Goal: Find specific page/section: Find specific page/section

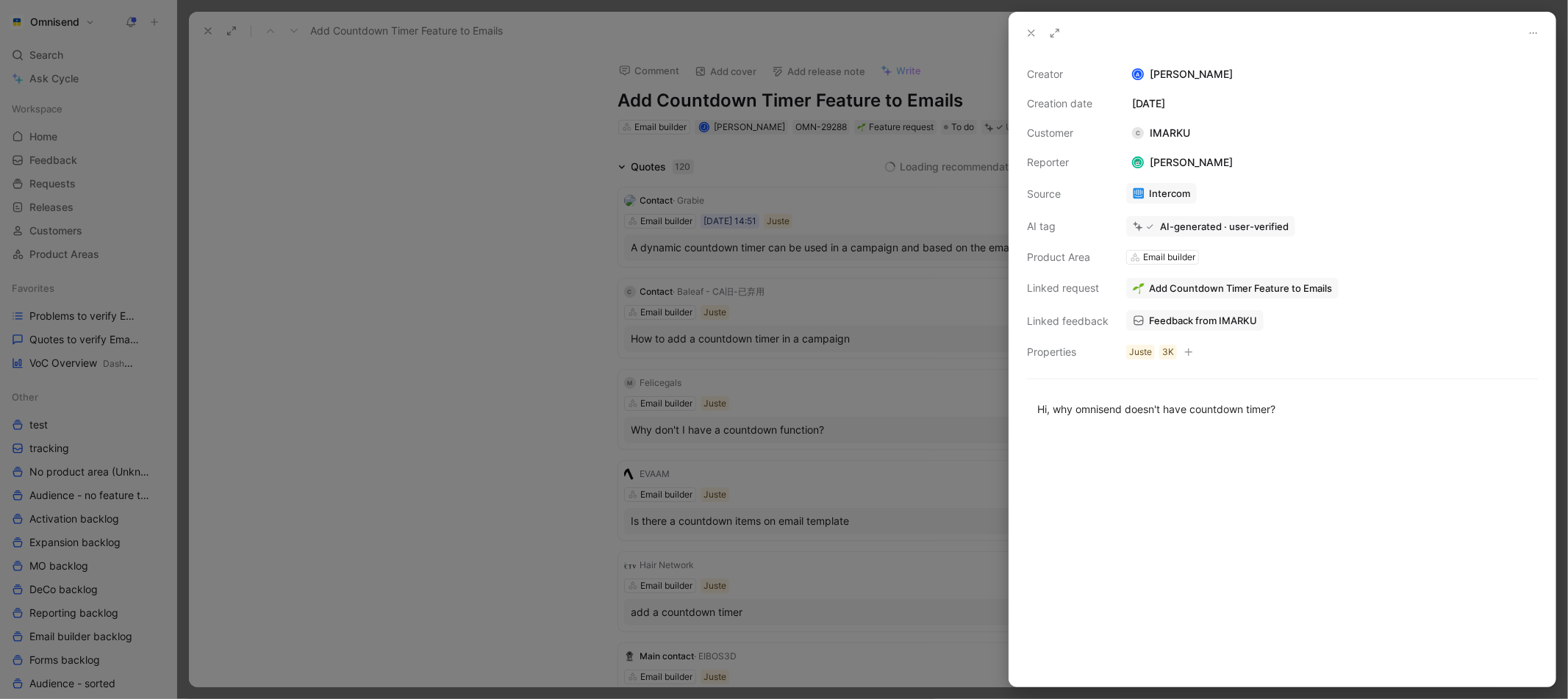
click at [539, 107] on div at bounding box center [784, 350] width 1568 height 699
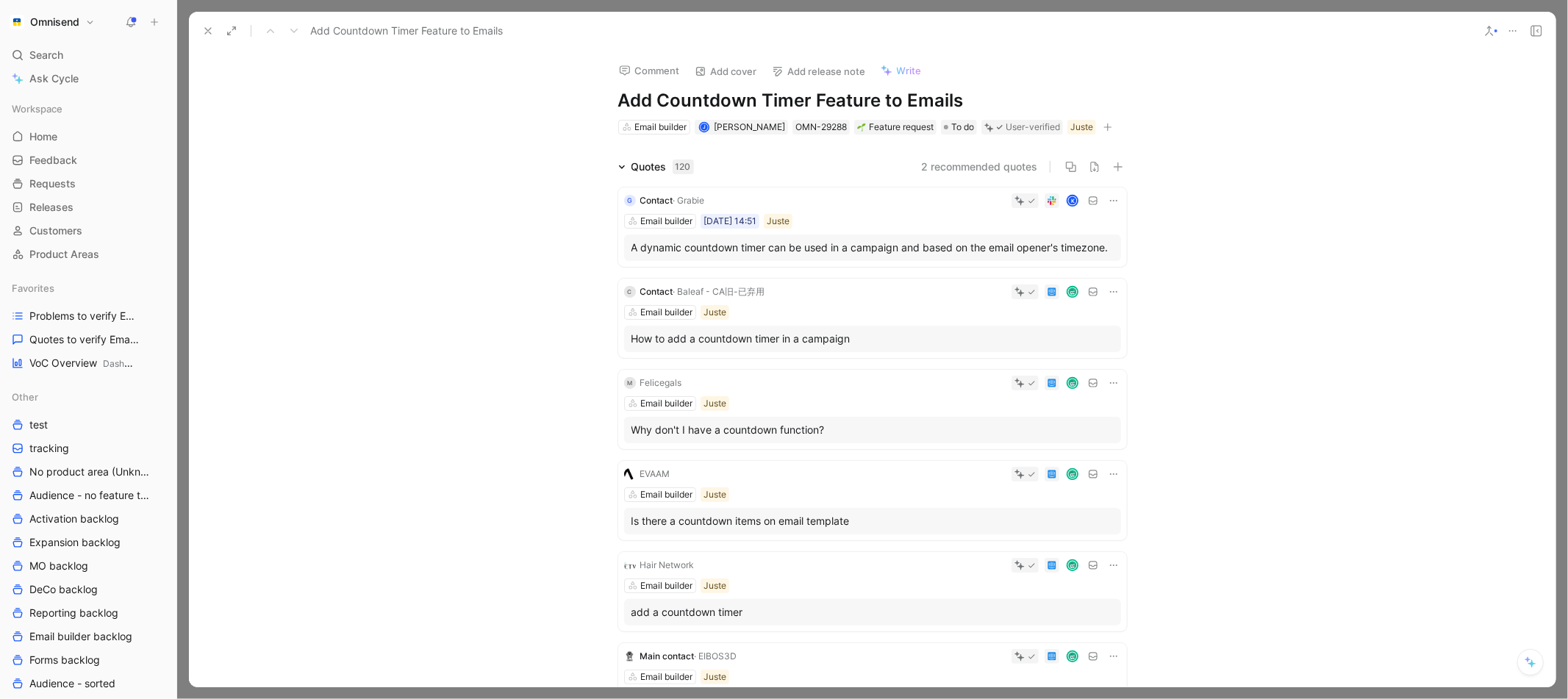
click at [202, 34] on icon at bounding box center [208, 31] width 12 height 12
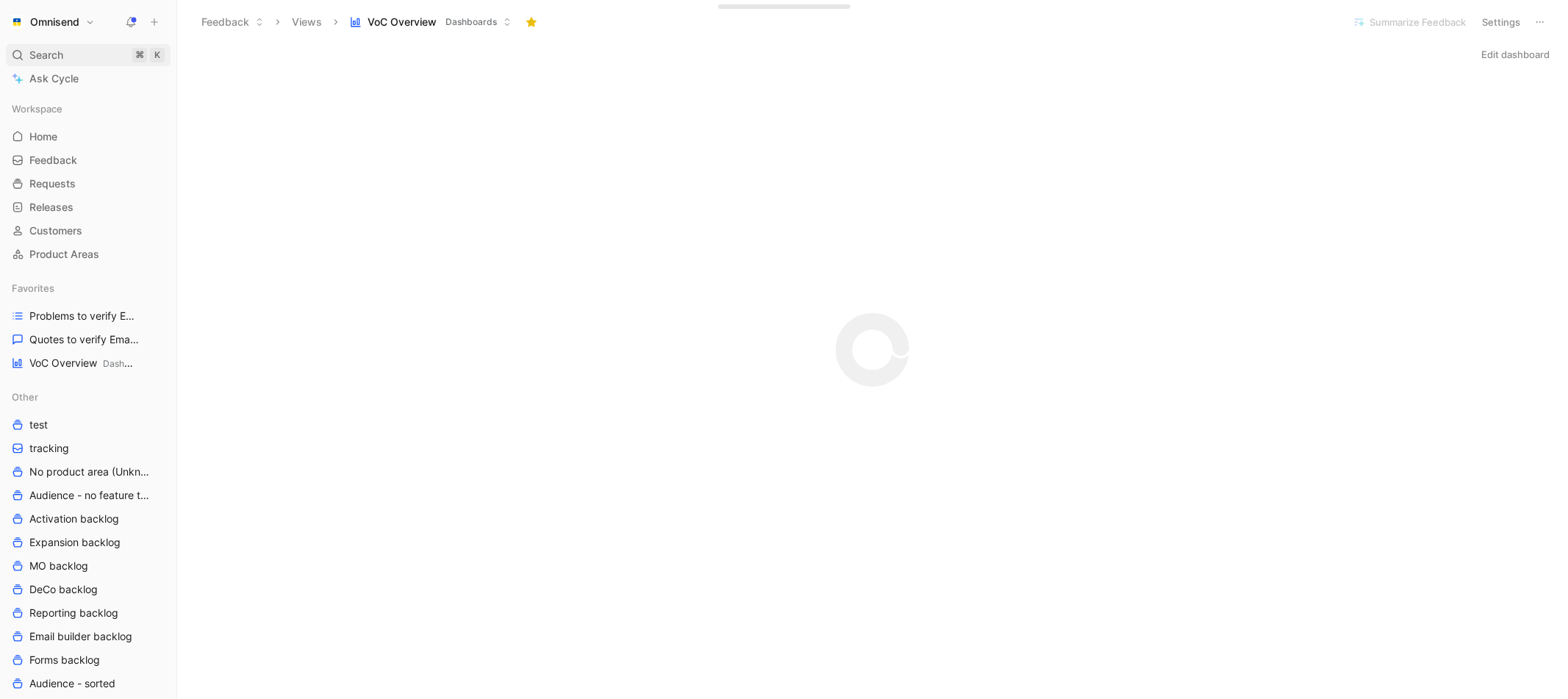
click at [95, 53] on div "Search ⌘ K" at bounding box center [88, 55] width 165 height 22
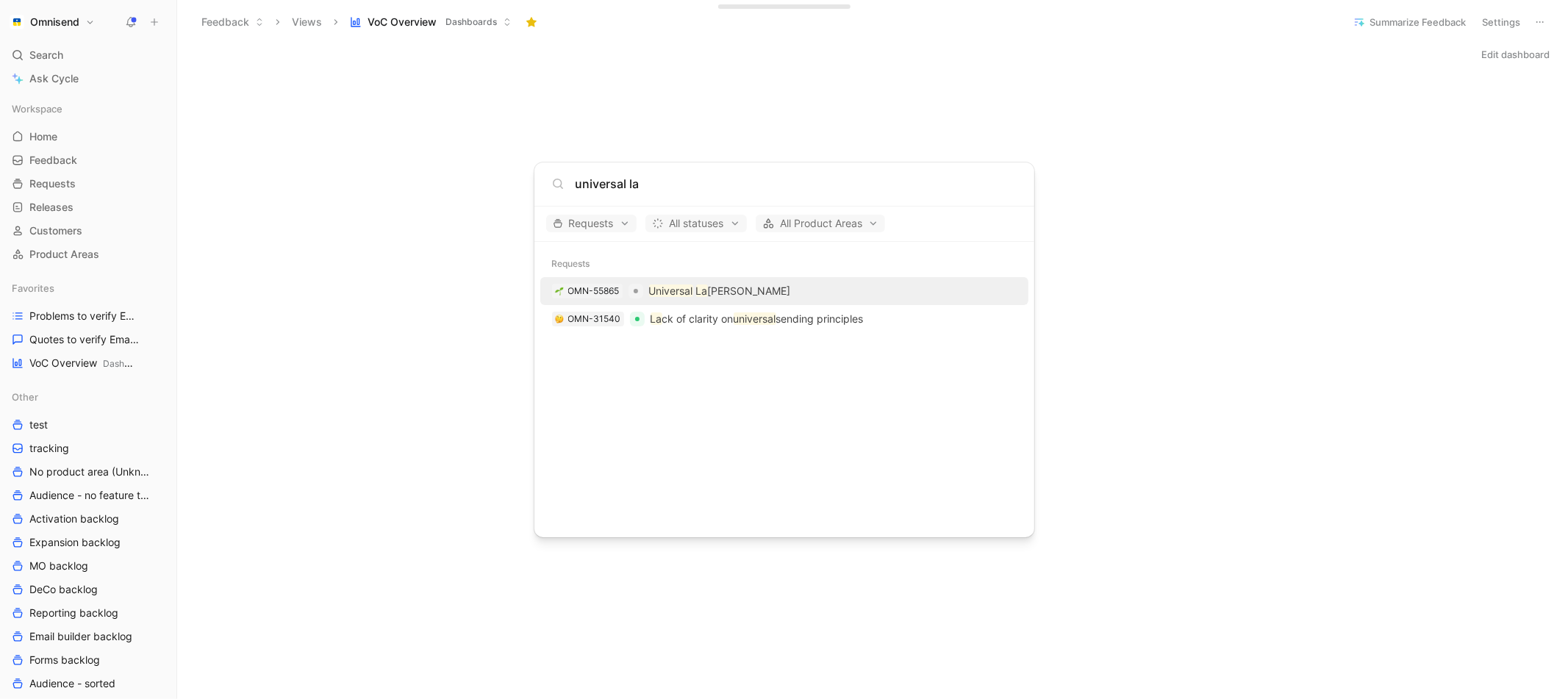
type input "universal la"
click at [766, 297] on div "OMN-55865 Universal [PERSON_NAME]" at bounding box center [784, 291] width 479 height 27
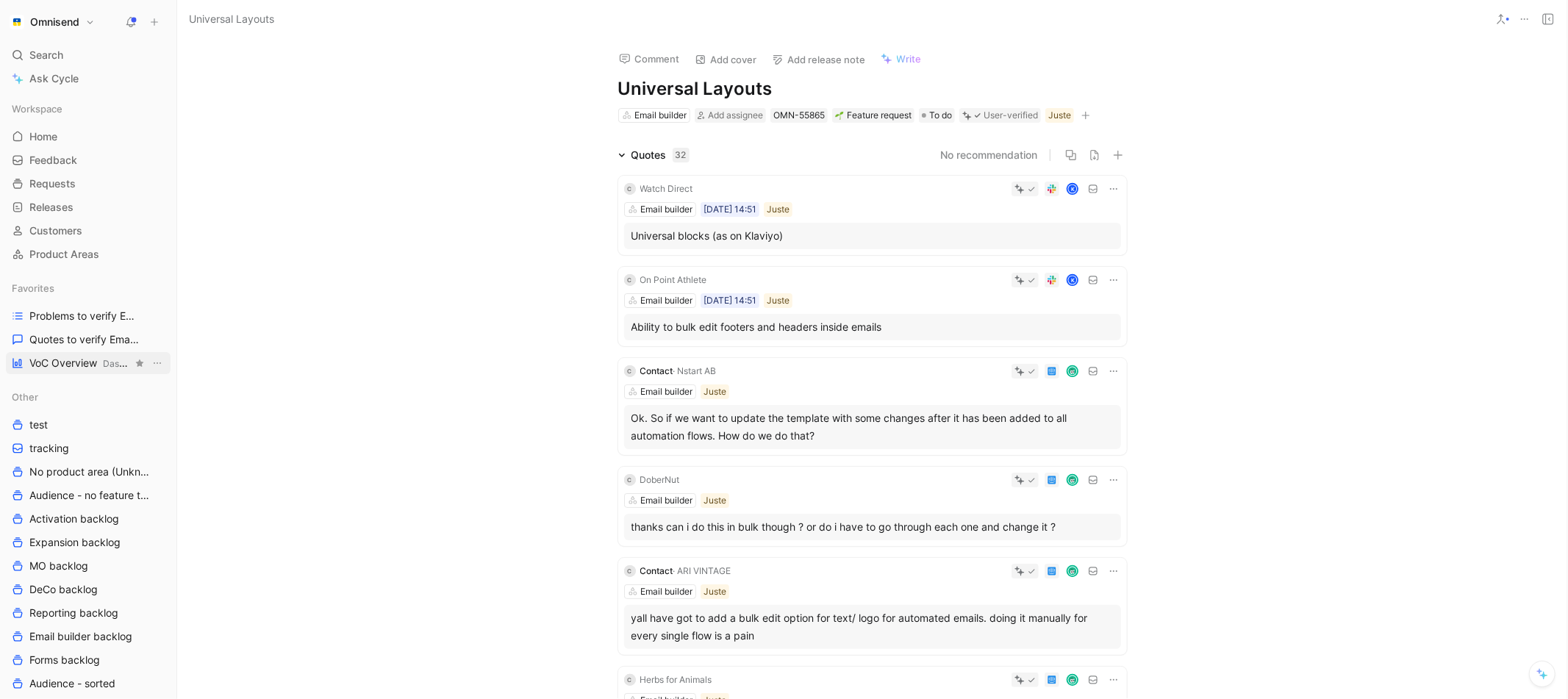
click at [59, 369] on span "VoC Overview Dashboards" at bounding box center [80, 363] width 103 height 16
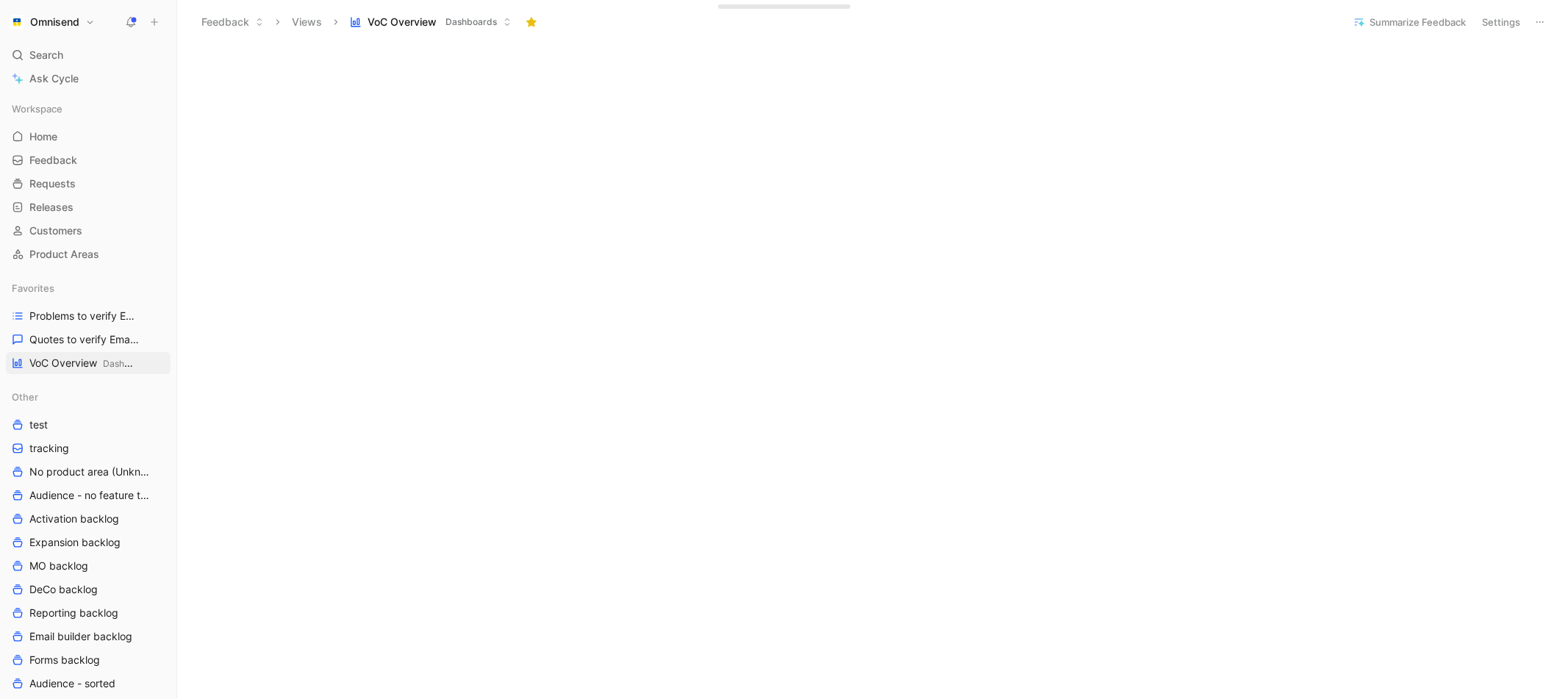
scroll to position [634, 0]
